Goal: Task Accomplishment & Management: Complete application form

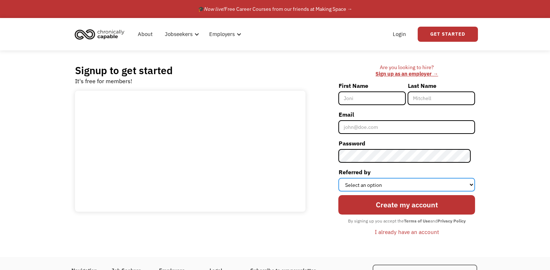
click at [353, 182] on select "Select an option Instagram Facebook Twitter Search Engine News Article Word of …" at bounding box center [406, 185] width 137 height 14
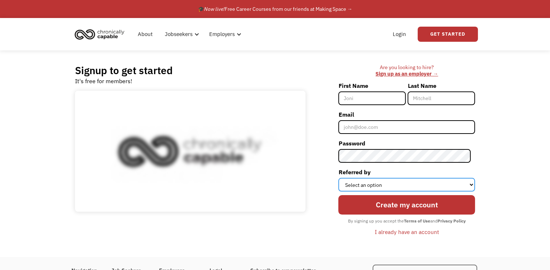
click at [353, 182] on select "Select an option Instagram Facebook Twitter Search Engine News Article Word of …" at bounding box center [406, 185] width 137 height 14
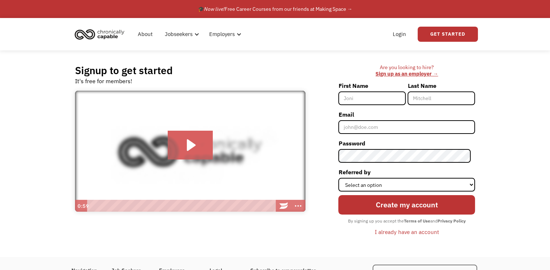
click at [375, 98] on input "First Name" at bounding box center [371, 99] width 67 height 14
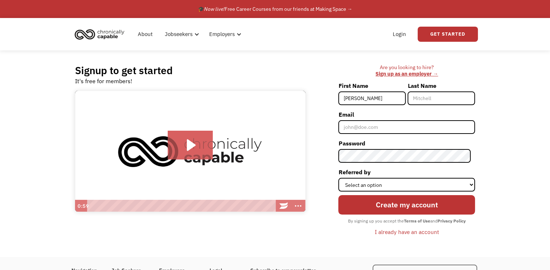
type input "[PERSON_NAME]"
click at [438, 102] on input "Last Name" at bounding box center [440, 99] width 67 height 14
type input "[PERSON_NAME]"
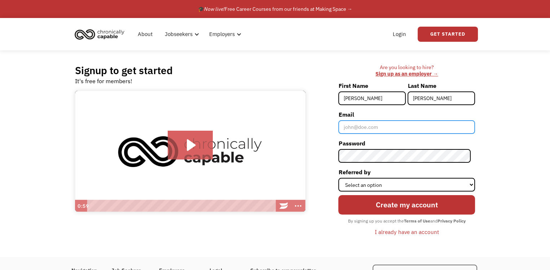
click at [413, 126] on input "Email" at bounding box center [406, 127] width 137 height 14
type input "[EMAIL_ADDRESS][DOMAIN_NAME]"
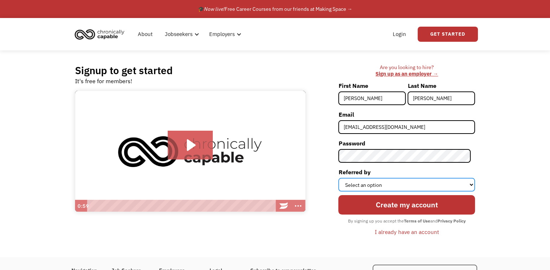
click at [397, 185] on select "Select an option Instagram Facebook Twitter Search Engine News Article Word of …" at bounding box center [406, 185] width 137 height 14
select select "Word of Mouth"
click at [342, 178] on select "Select an option Instagram Facebook Twitter Search Engine News Article Word of …" at bounding box center [406, 185] width 137 height 14
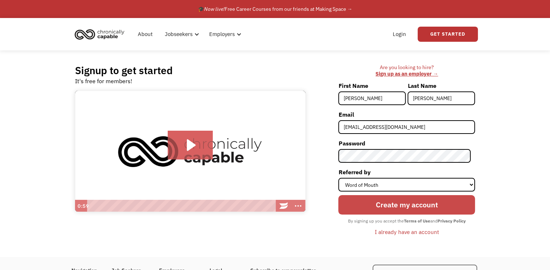
click at [380, 209] on input "Create my account" at bounding box center [406, 204] width 137 height 19
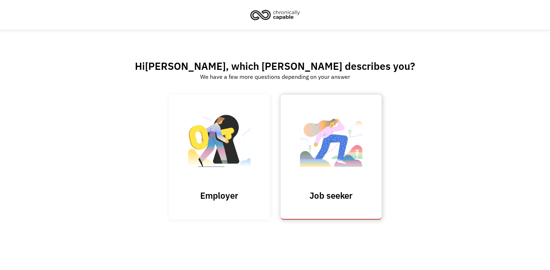
click at [357, 185] on link "Job seeker" at bounding box center [330, 157] width 101 height 125
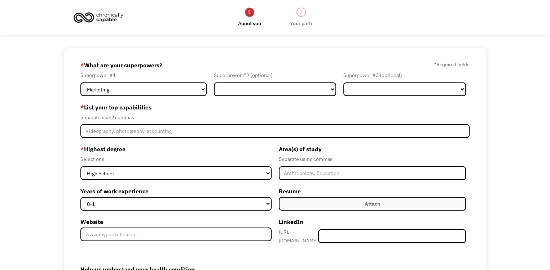
click at [160, 96] on form "68a72db5d83aa1ada794699f [EMAIL_ADDRESS][DOMAIN_NAME] [PERSON_NAME] Word of Mou…" at bounding box center [274, 204] width 389 height 291
click at [201, 90] on select "Marketing Human Resources Finance Technology Operations Sales Industrial & Manu…" at bounding box center [143, 90] width 126 height 14
